Goal: Information Seeking & Learning: Learn about a topic

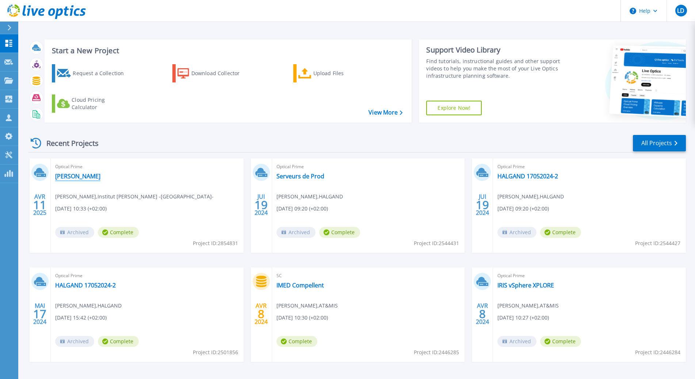
click at [70, 177] on link "Sourdille" at bounding box center [77, 176] width 45 height 7
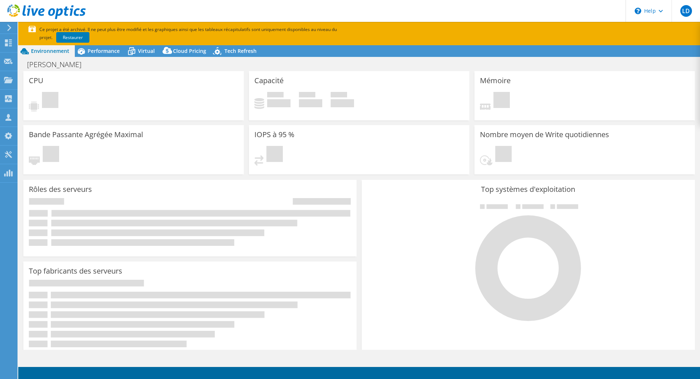
select select "EUFrankfurt"
select select "USD"
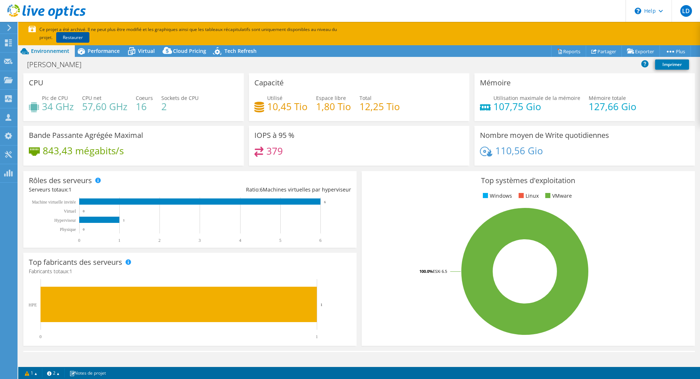
click at [62, 35] on link "Restaurer" at bounding box center [72, 37] width 33 height 11
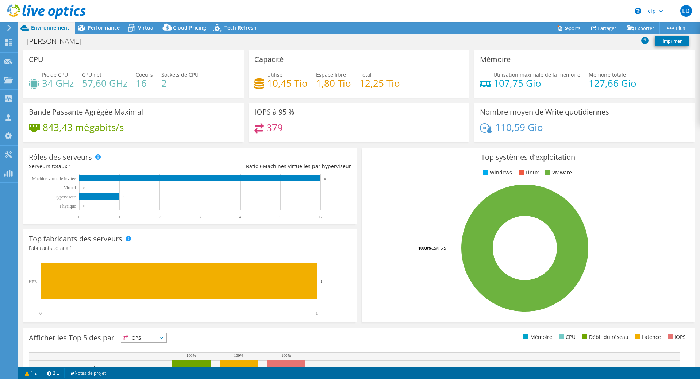
select select "EUFrankfurt"
click at [235, 27] on span "Tech Refresh" at bounding box center [240, 27] width 32 height 7
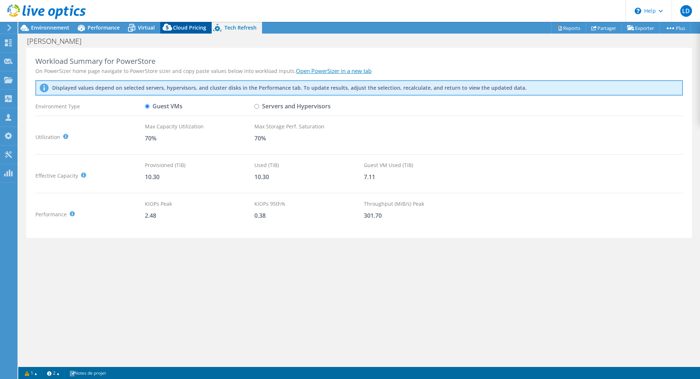
click at [183, 26] on span "Cloud Pricing" at bounding box center [189, 27] width 33 height 7
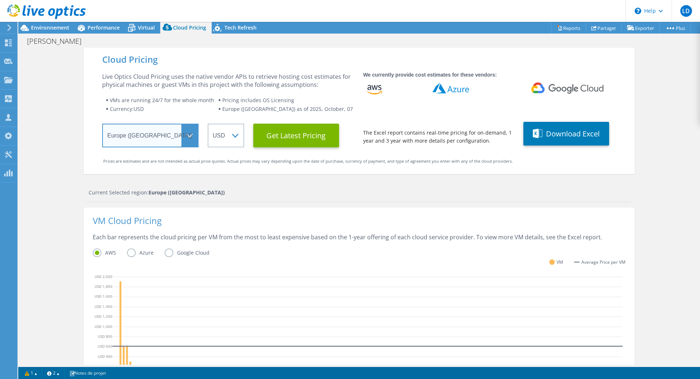
click at [188, 135] on select "Select a Region [GEOGRAPHIC_DATA] ([GEOGRAPHIC_DATA]) [GEOGRAPHIC_DATA] ([GEOGR…" at bounding box center [150, 136] width 96 height 24
click at [102, 124] on select "Select a Region [GEOGRAPHIC_DATA] ([GEOGRAPHIC_DATA]) [GEOGRAPHIC_DATA] ([GEOGR…" at bounding box center [150, 136] width 96 height 24
click at [235, 138] on select "ARS AUD BRL CAD CHF CLP CNY DKK EUR GBP HKD HUF INR JPY MXN MYR NOK NZD PEN SEK…" at bounding box center [226, 136] width 37 height 24
click at [208, 124] on select "ARS AUD BRL CAD CHF CLP CNY DKK EUR GBP HKD HUF INR JPY MXN MYR NOK NZD PEN SEK…" at bounding box center [226, 136] width 37 height 24
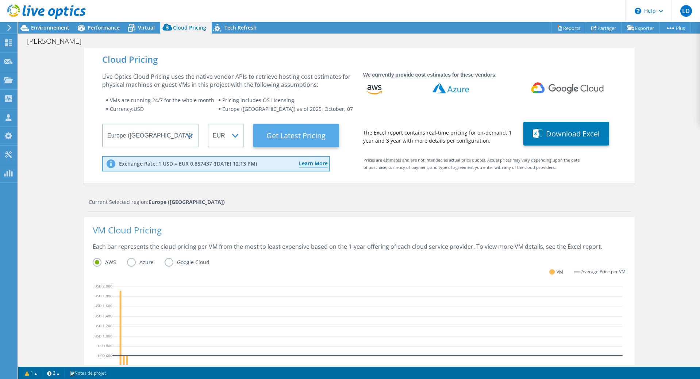
click at [302, 139] on Latest "Get Latest Pricing" at bounding box center [296, 136] width 86 height 24
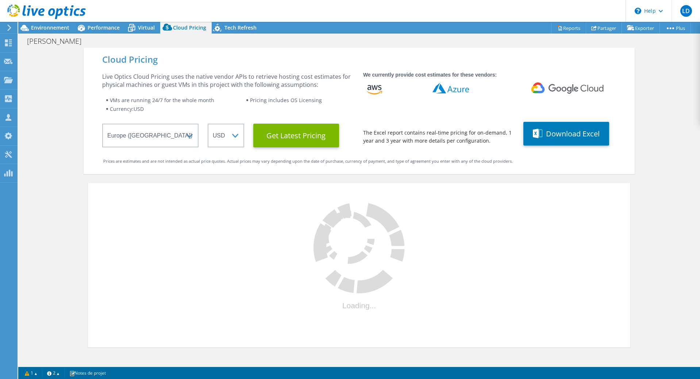
select select "EUR"
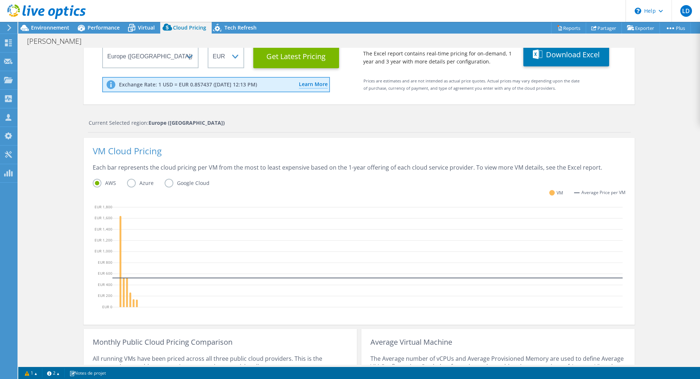
scroll to position [81, 0]
click at [128, 182] on label "Azure" at bounding box center [146, 181] width 38 height 9
click at [0, 0] on input "Azure" at bounding box center [0, 0] width 0 height 0
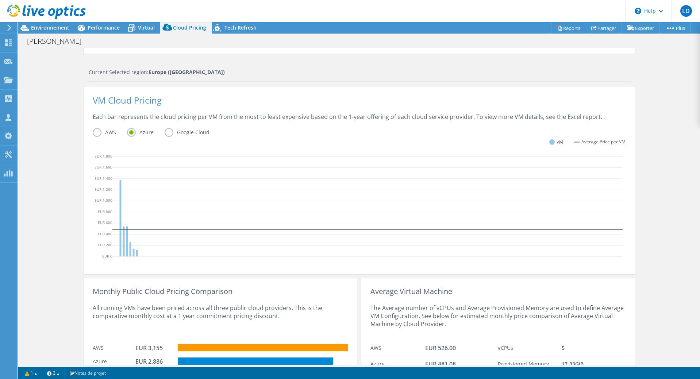
scroll to position [180, 0]
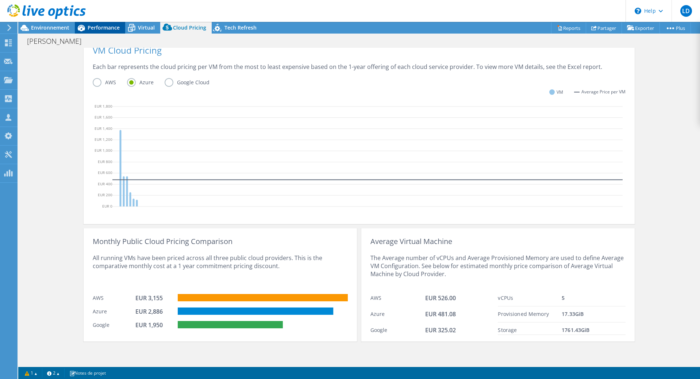
click at [99, 27] on span "Performance" at bounding box center [104, 27] width 32 height 7
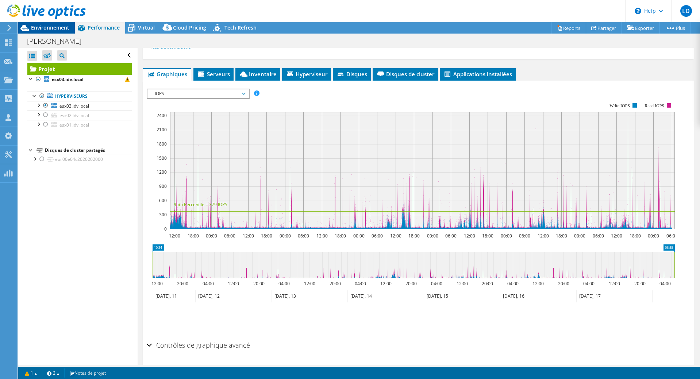
click at [53, 25] on span "Environnement" at bounding box center [50, 27] width 38 height 7
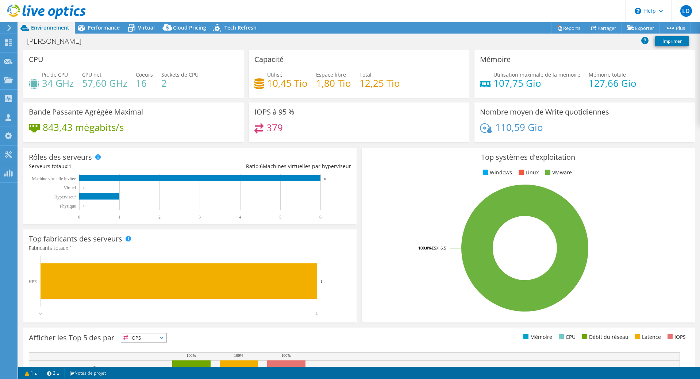
click at [9, 29] on use at bounding box center [9, 27] width 4 height 7
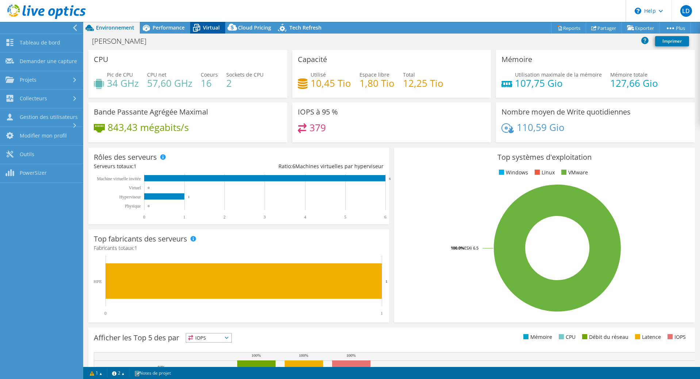
click at [215, 29] on span "Virtual" at bounding box center [211, 27] width 17 height 7
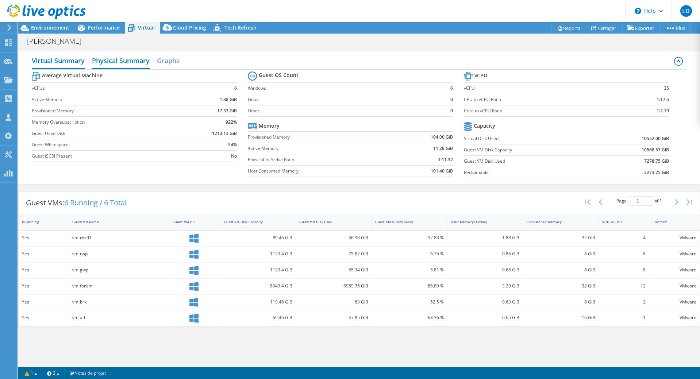
click at [120, 61] on h2 "Physical Summary" at bounding box center [121, 61] width 58 height 16
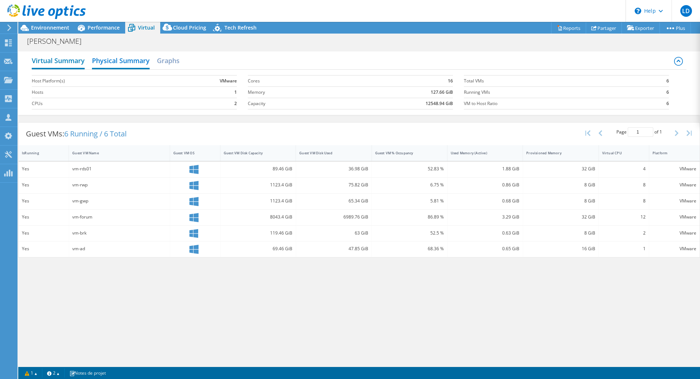
click at [67, 65] on h2 "Virtual Summary" at bounding box center [58, 61] width 53 height 16
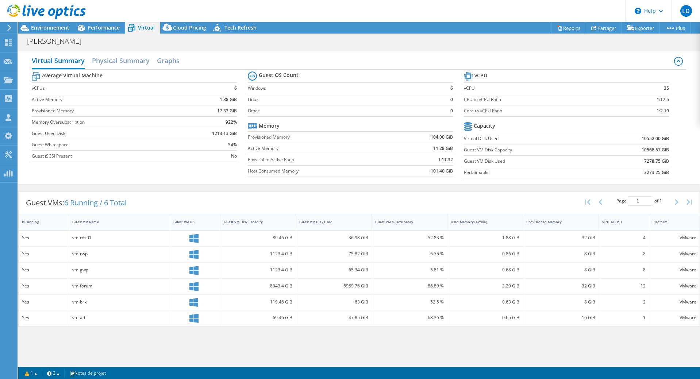
click at [14, 9] on icon at bounding box center [46, 11] width 78 height 15
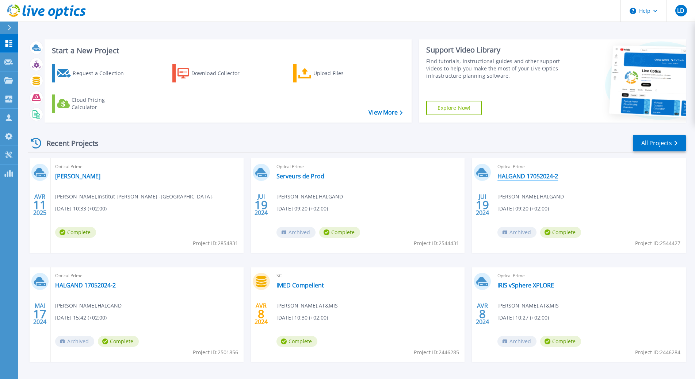
click at [533, 178] on link "HALGAND 17052024-2" at bounding box center [527, 176] width 61 height 7
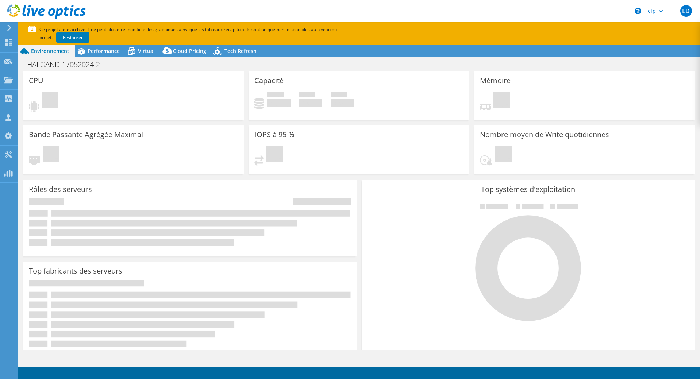
select select "USD"
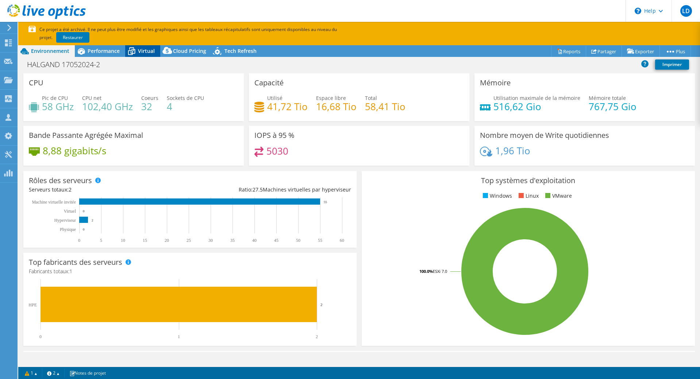
click at [143, 52] on span "Virtual" at bounding box center [146, 50] width 17 height 7
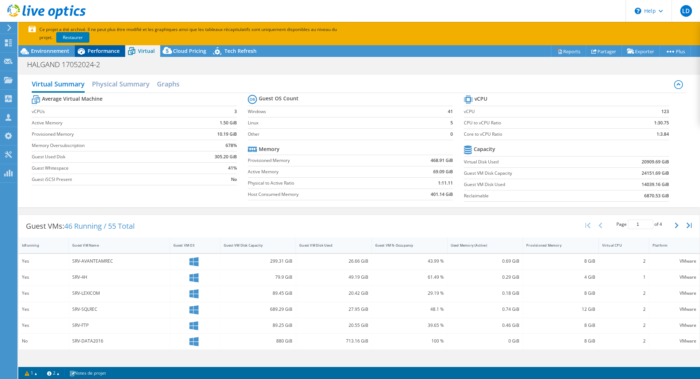
click at [99, 52] on span "Performance" at bounding box center [104, 50] width 32 height 7
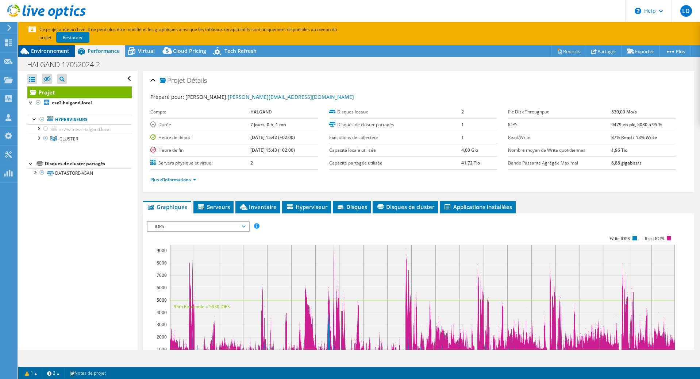
click at [54, 56] on div "Environnement" at bounding box center [46, 51] width 57 height 12
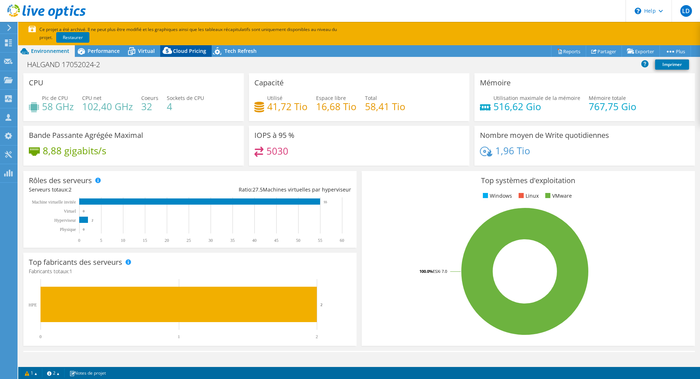
click at [189, 50] on span "Cloud Pricing" at bounding box center [189, 50] width 33 height 7
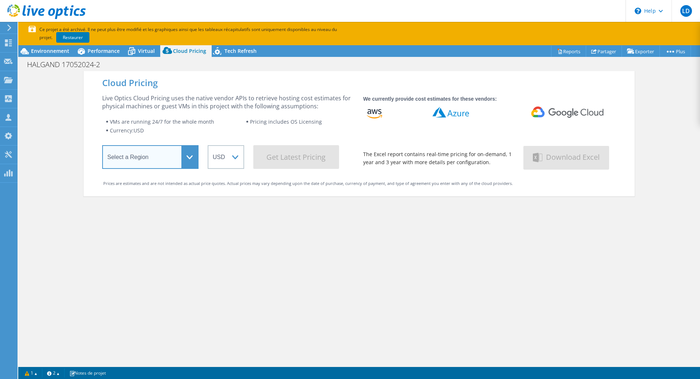
click at [191, 160] on select "Select a Region [GEOGRAPHIC_DATA] ([GEOGRAPHIC_DATA]) [GEOGRAPHIC_DATA] ([GEOGR…" at bounding box center [150, 157] width 96 height 24
select select "EUFrankfurt"
click at [102, 147] on select "Select a Region [GEOGRAPHIC_DATA] ([GEOGRAPHIC_DATA]) [GEOGRAPHIC_DATA] ([GEOGR…" at bounding box center [150, 157] width 96 height 24
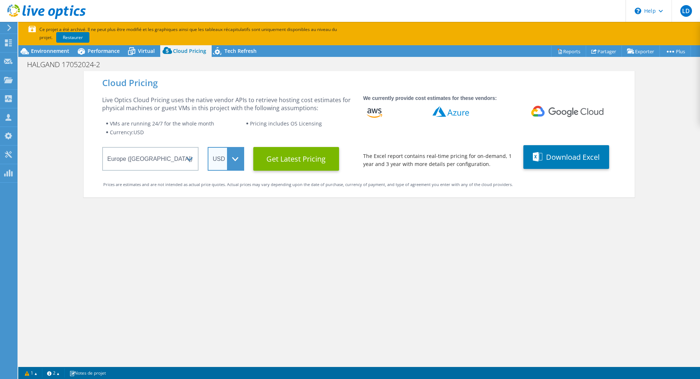
click at [234, 156] on select "ARS AUD BRL CAD CHF CLP CNY DKK EUR GBP HKD HUF INR JPY MXN MYR NOK NZD PEN SEK…" at bounding box center [226, 159] width 37 height 24
click at [208, 147] on select "ARS AUD BRL CAD CHF CLP CNY DKK EUR GBP HKD HUF INR JPY MXN MYR NOK NZD PEN SEK…" at bounding box center [226, 159] width 37 height 24
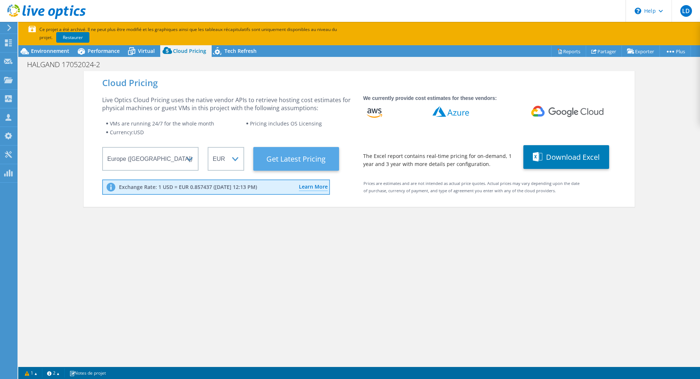
click at [295, 161] on Latest "Get Latest Pricing" at bounding box center [296, 159] width 86 height 24
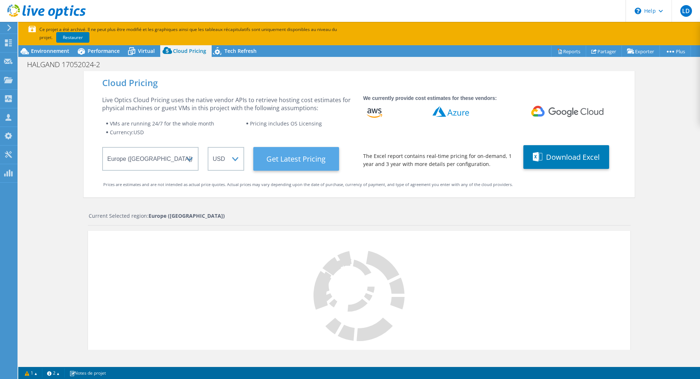
select select "EUR"
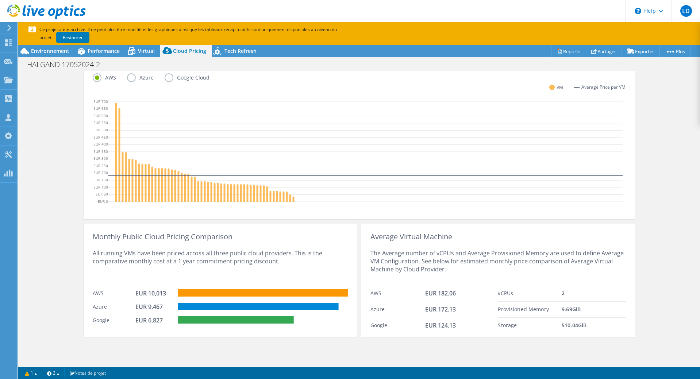
scroll to position [218, 0]
